Goal: Task Accomplishment & Management: Manage account settings

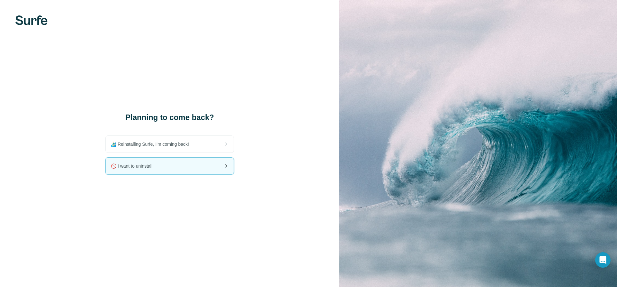
click at [163, 165] on div "🚫 I want to uninstall" at bounding box center [170, 165] width 128 height 17
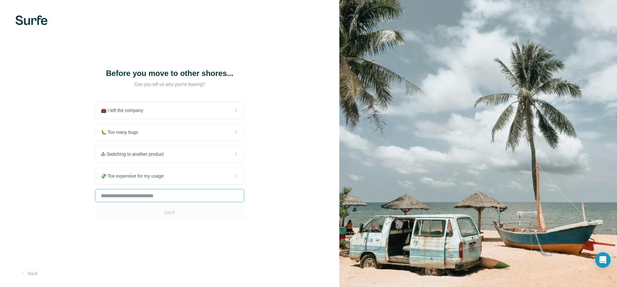
click at [180, 194] on input "text" at bounding box center [169, 195] width 148 height 13
type input "**********"
click at [179, 213] on button "Send" at bounding box center [169, 212] width 148 height 13
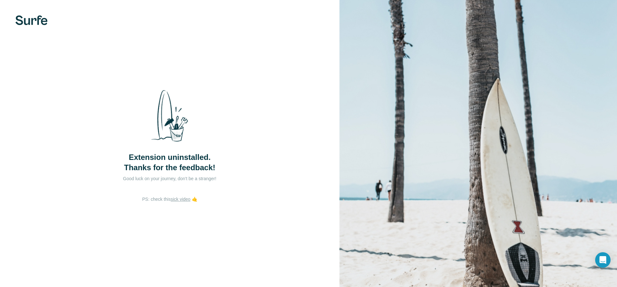
click at [377, 80] on img at bounding box center [478, 143] width 278 height 287
click at [174, 197] on link "sick video" at bounding box center [181, 198] width 20 height 5
